Goal: Complete application form

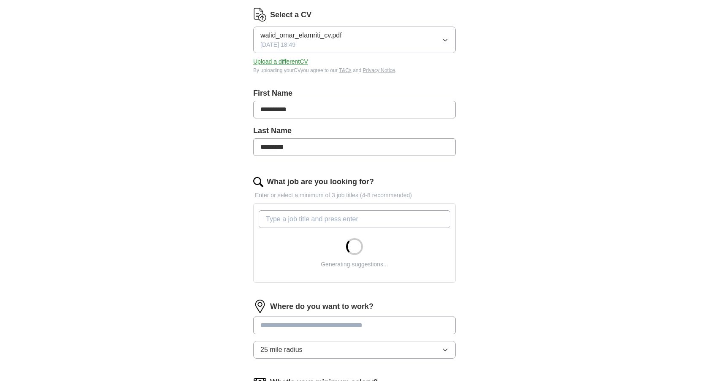
scroll to position [107, 0]
click at [316, 221] on input "What job are you looking for?" at bounding box center [355, 220] width 192 height 18
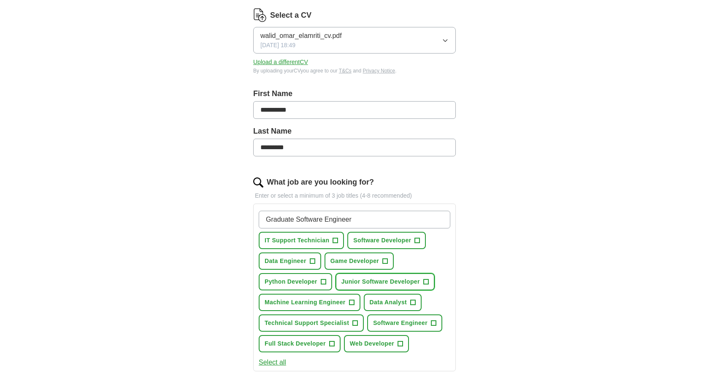
click at [351, 276] on button "Junior Software Developer +" at bounding box center [384, 281] width 99 height 17
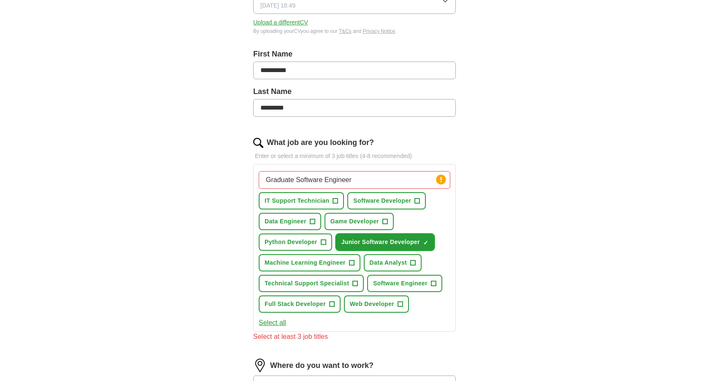
scroll to position [146, 0]
drag, startPoint x: 365, startPoint y: 181, endPoint x: 264, endPoint y: 181, distance: 101.7
click at [264, 181] on input "Graduate Software Engineer" at bounding box center [355, 181] width 192 height 18
type input "Backend"
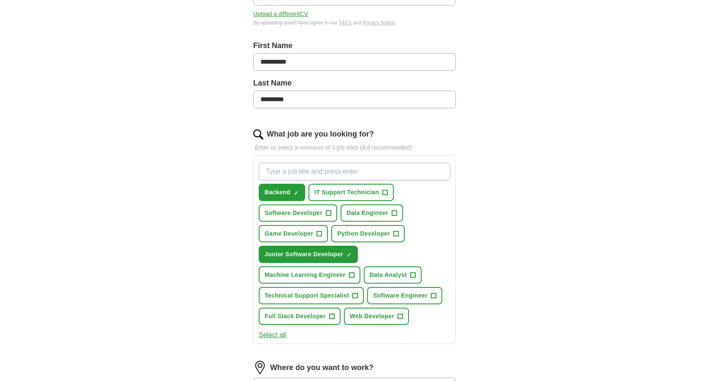
scroll to position [156, 0]
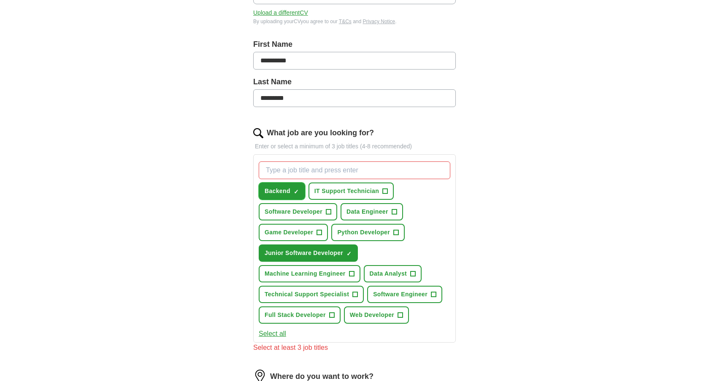
click at [290, 190] on span "Backend" at bounding box center [278, 191] width 26 height 9
click at [301, 173] on input "What job are you looking for?" at bounding box center [355, 171] width 192 height 18
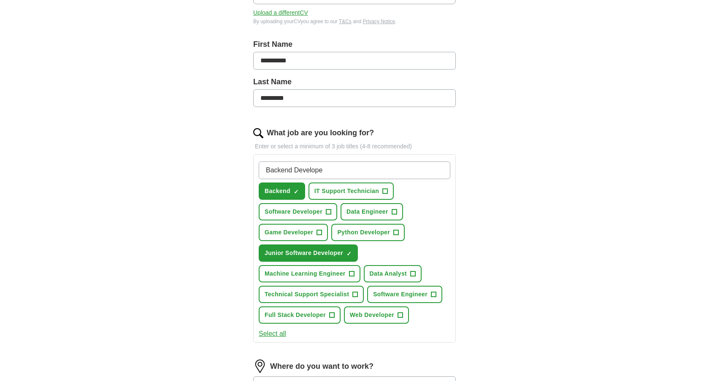
type input "Backend Developer"
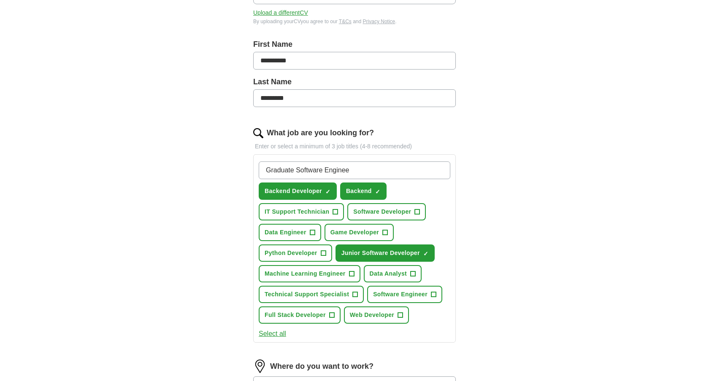
type input "Graduate Software Engineer"
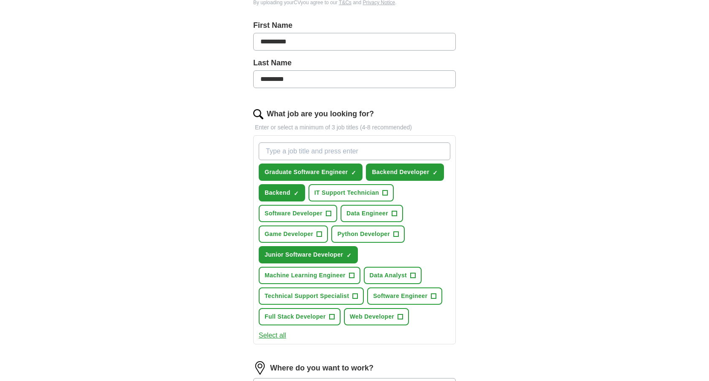
scroll to position [188, 0]
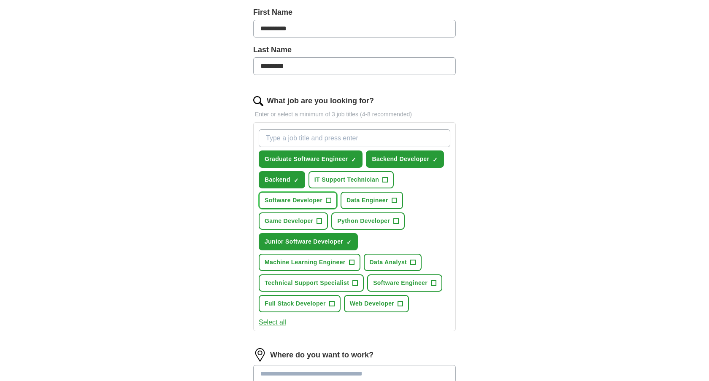
click at [326, 203] on span "+" at bounding box center [328, 200] width 5 height 7
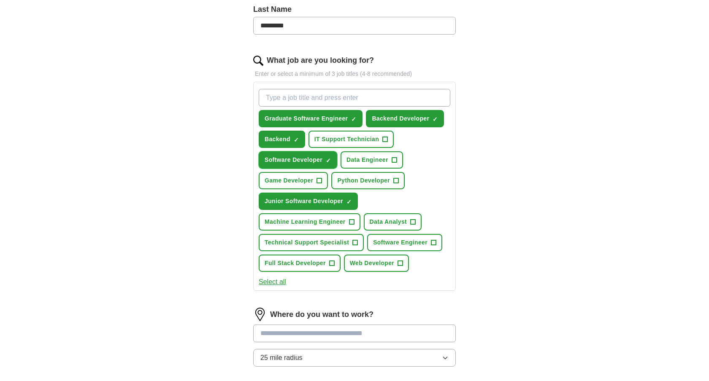
scroll to position [229, 0]
click at [400, 241] on span "Software Engineer" at bounding box center [400, 242] width 54 height 9
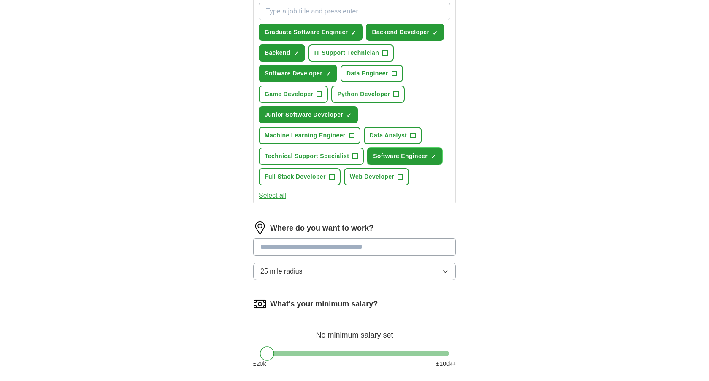
scroll to position [325, 0]
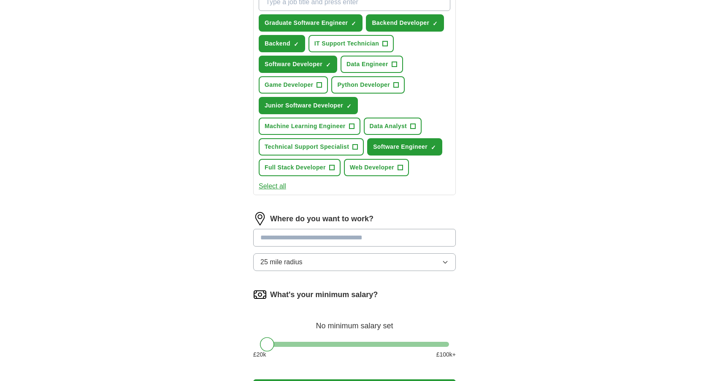
click at [315, 232] on input at bounding box center [354, 238] width 203 height 18
type input "******"
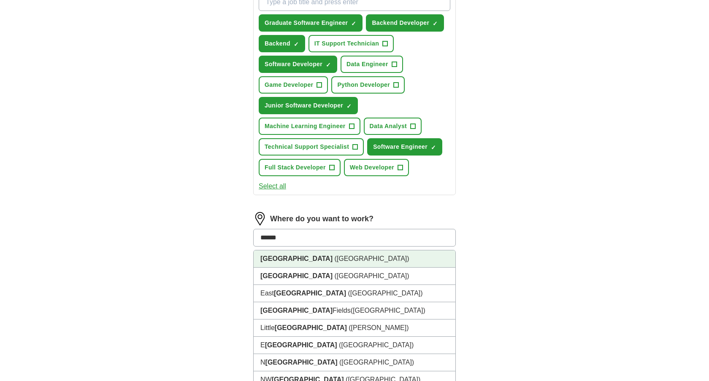
click at [308, 256] on li "[GEOGRAPHIC_DATA] ([GEOGRAPHIC_DATA])" at bounding box center [355, 259] width 202 height 17
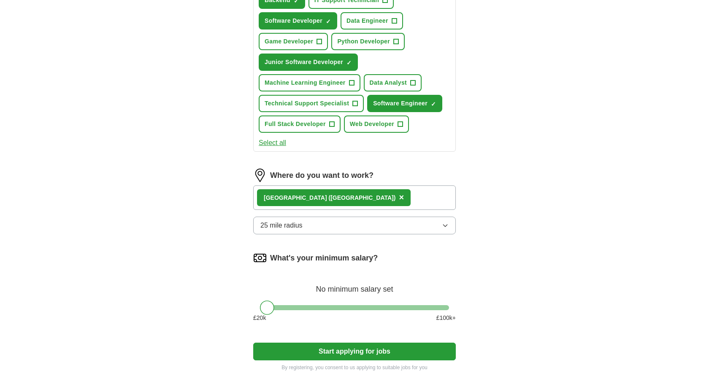
scroll to position [396, 0]
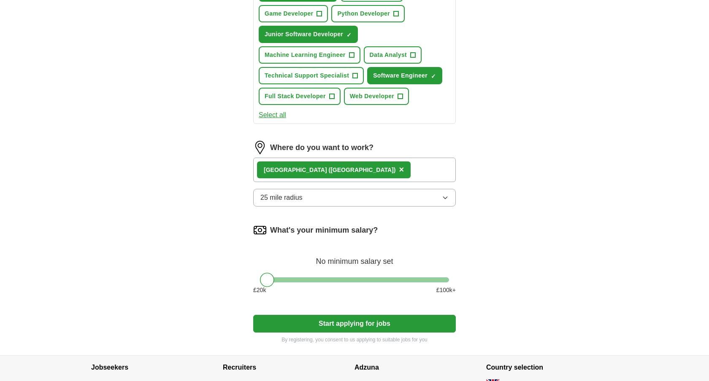
click at [305, 194] on button "25 mile radius" at bounding box center [354, 198] width 203 height 18
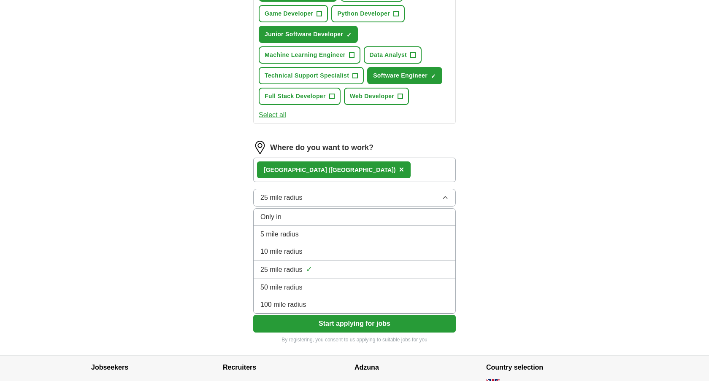
click at [293, 289] on span "50 mile radius" at bounding box center [281, 288] width 42 height 10
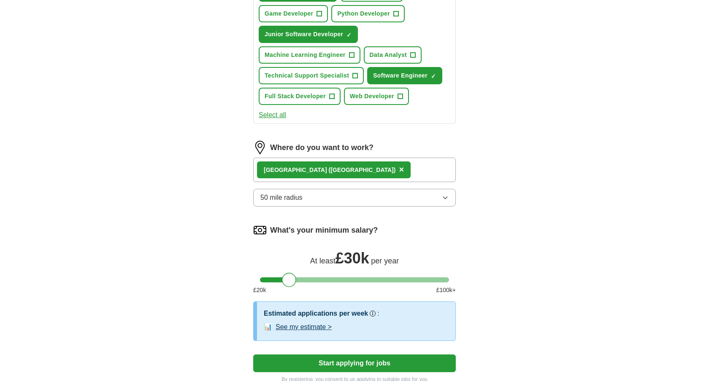
drag, startPoint x: 269, startPoint y: 280, endPoint x: 290, endPoint y: 281, distance: 21.1
click at [290, 281] on div at bounding box center [289, 280] width 14 height 14
click at [310, 356] on button "Start applying for jobs" at bounding box center [354, 364] width 203 height 18
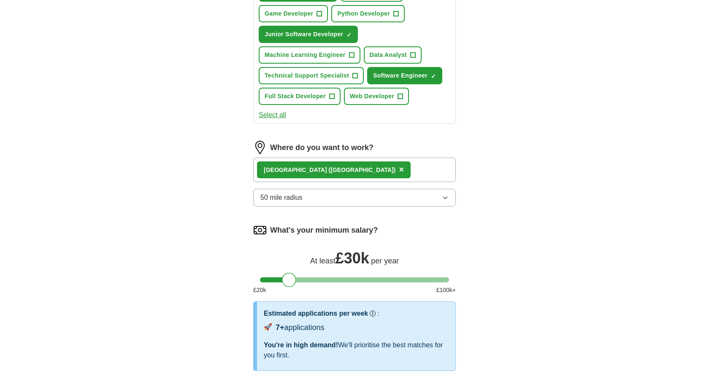
select select "**"
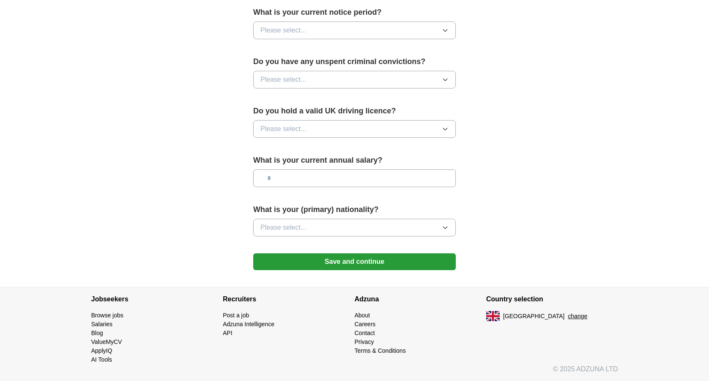
scroll to position [0, 0]
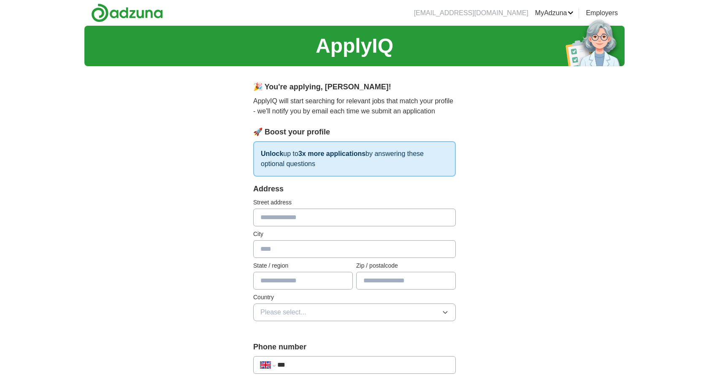
click at [279, 223] on input "text" at bounding box center [354, 218] width 203 height 18
click at [354, 217] on input "**********" at bounding box center [354, 218] width 203 height 18
type input "**********"
type input "*********"
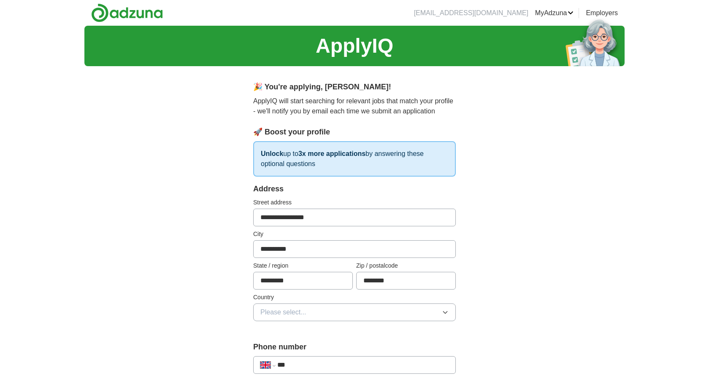
type input "********"
click at [305, 313] on span "Please select..." at bounding box center [283, 313] width 46 height 10
click at [292, 332] on span "[GEOGRAPHIC_DATA]" at bounding box center [295, 332] width 70 height 10
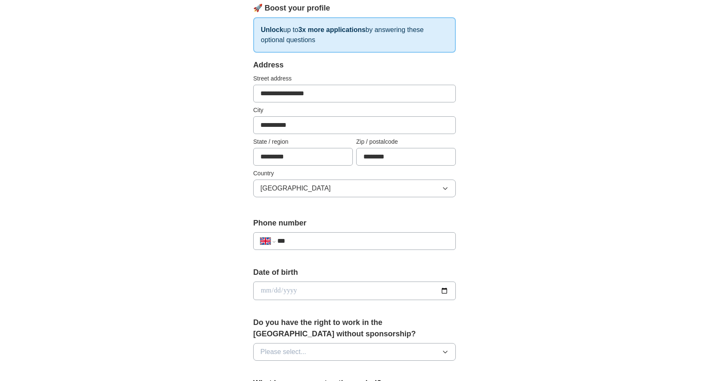
scroll to position [125, 0]
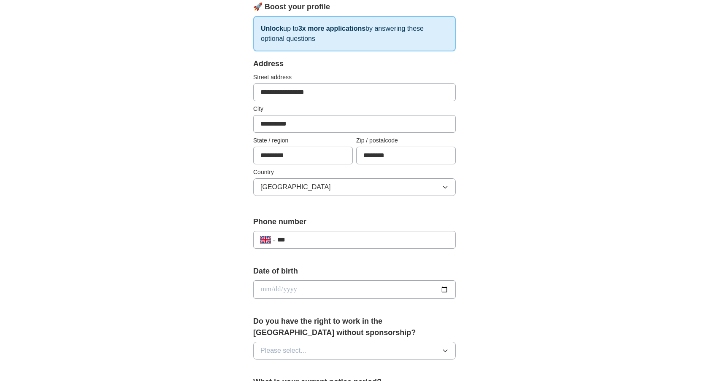
click at [313, 244] on input "***" at bounding box center [362, 240] width 171 height 10
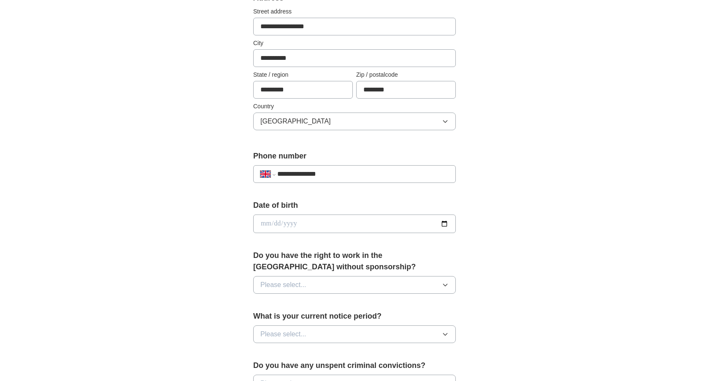
scroll to position [233, 0]
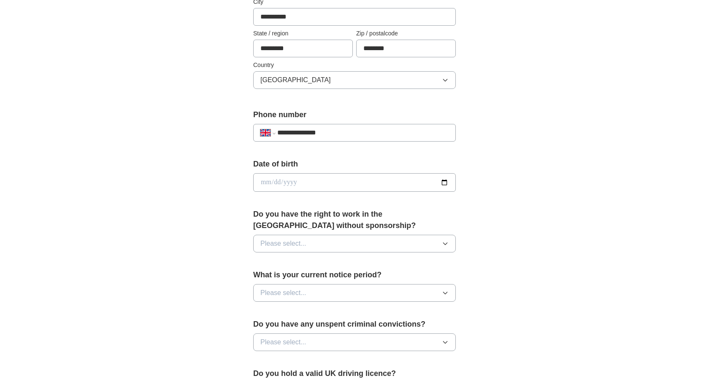
type input "**********"
click at [311, 186] on input "date" at bounding box center [354, 182] width 203 height 19
type input "**********"
click at [289, 243] on span "Please select..." at bounding box center [283, 244] width 46 height 10
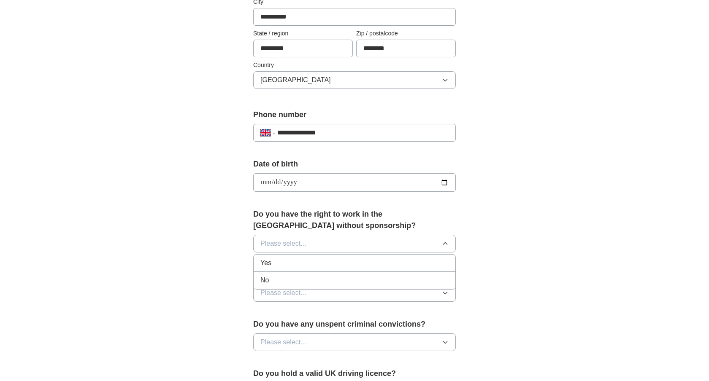
click at [268, 268] on span "Yes" at bounding box center [265, 263] width 11 height 10
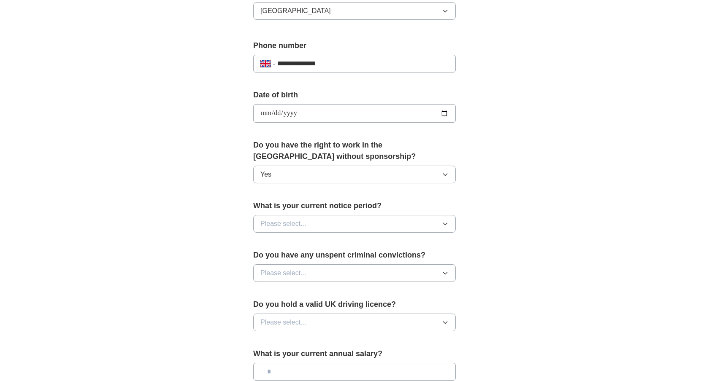
scroll to position [303, 0]
click at [279, 215] on button "Please select..." at bounding box center [354, 223] width 203 height 18
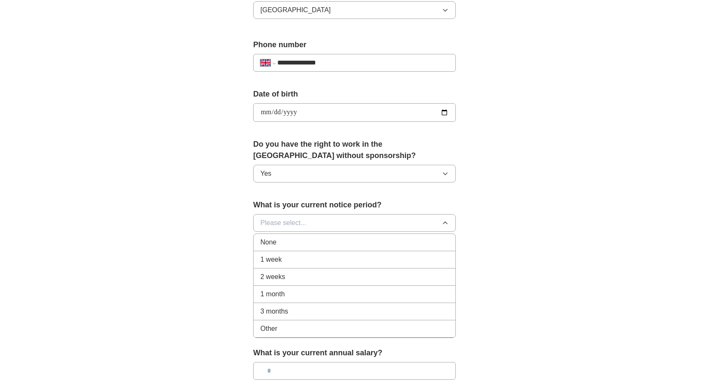
click at [267, 240] on span "None" at bounding box center [268, 243] width 16 height 10
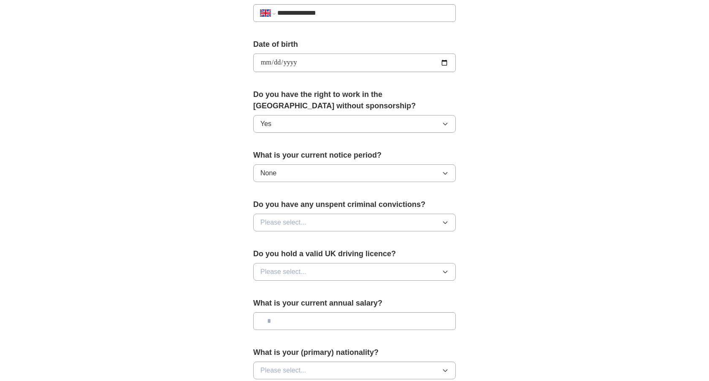
scroll to position [359, 0]
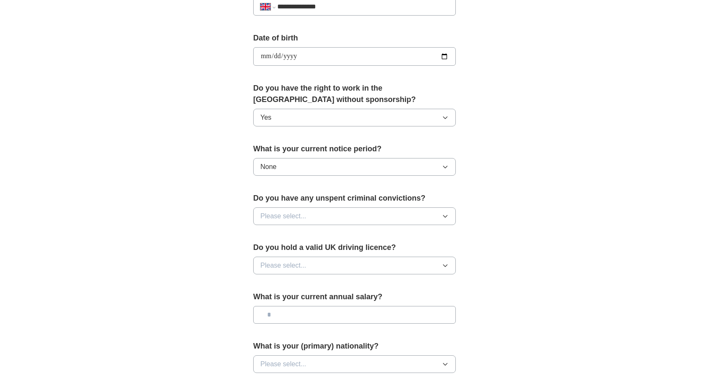
click at [279, 213] on span "Please select..." at bounding box center [283, 216] width 46 height 10
click at [273, 254] on div "No" at bounding box center [354, 253] width 188 height 10
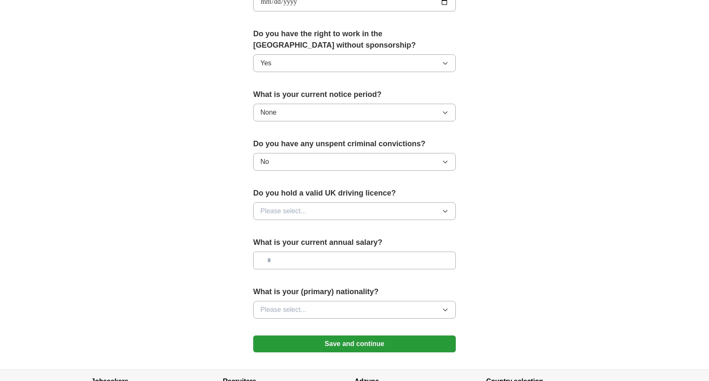
scroll to position [414, 0]
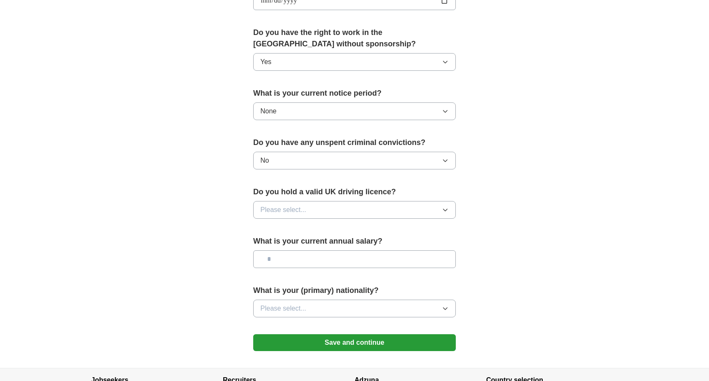
click at [290, 203] on button "Please select..." at bounding box center [354, 210] width 203 height 18
click at [280, 223] on li "Yes" at bounding box center [355, 229] width 202 height 17
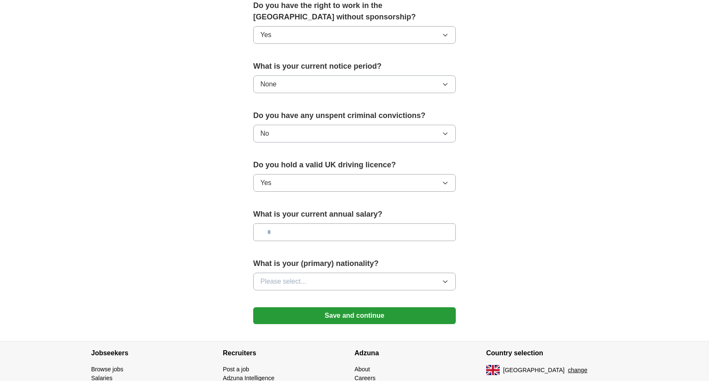
scroll to position [451, 0]
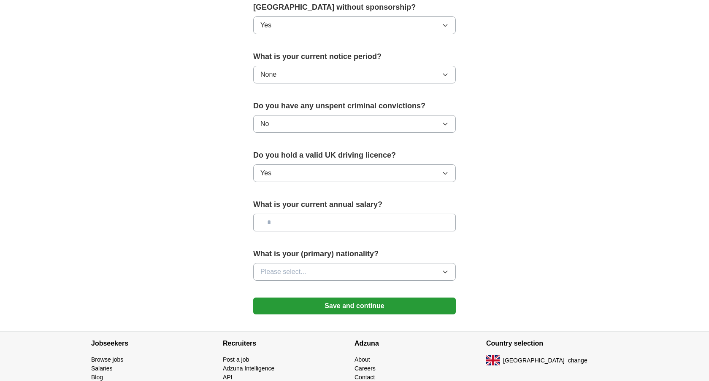
click at [290, 222] on input "text" at bounding box center [354, 223] width 203 height 18
type input "**"
click at [285, 268] on span "Please select..." at bounding box center [283, 272] width 46 height 10
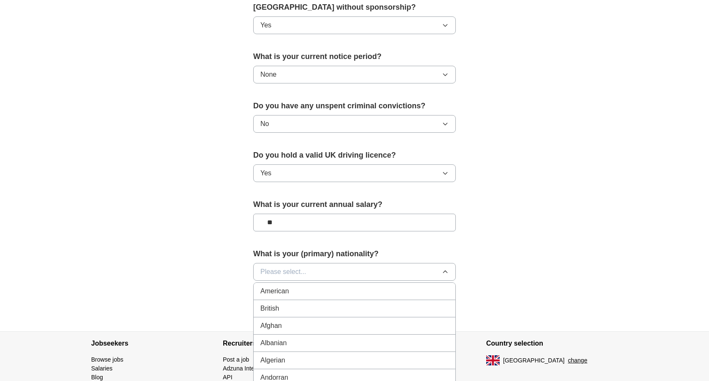
click at [275, 310] on span "British" at bounding box center [269, 309] width 19 height 10
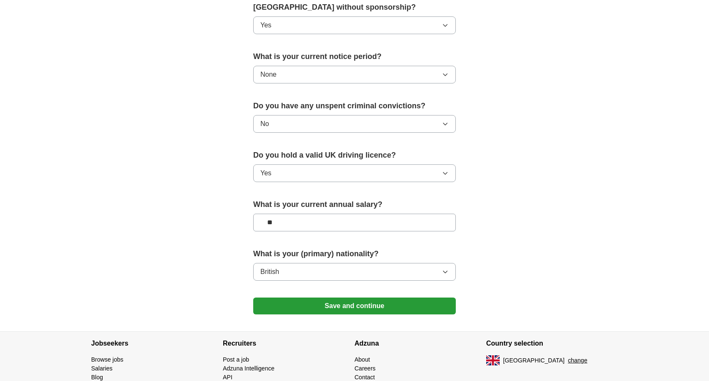
click at [296, 310] on button "Save and continue" at bounding box center [354, 306] width 203 height 17
